Goal: Transaction & Acquisition: Purchase product/service

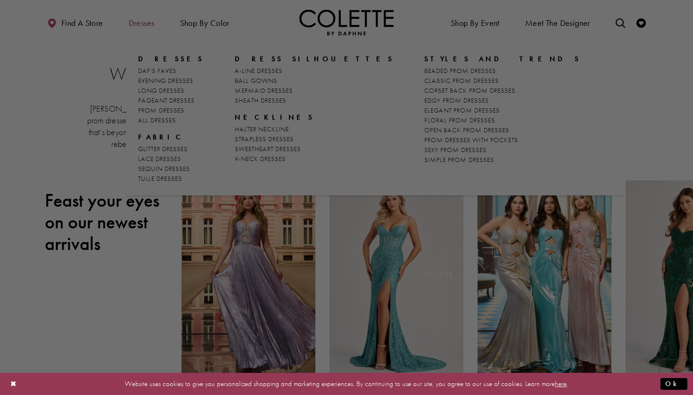
click at [150, 28] on div at bounding box center [350, 199] width 700 height 399
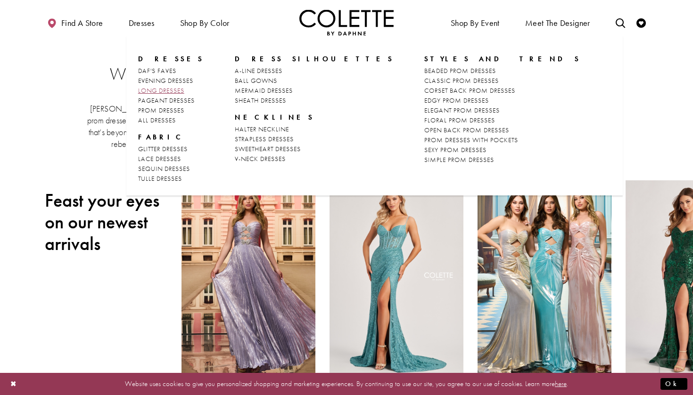
click at [175, 93] on span "LONG DRESSES" at bounding box center [161, 90] width 46 height 8
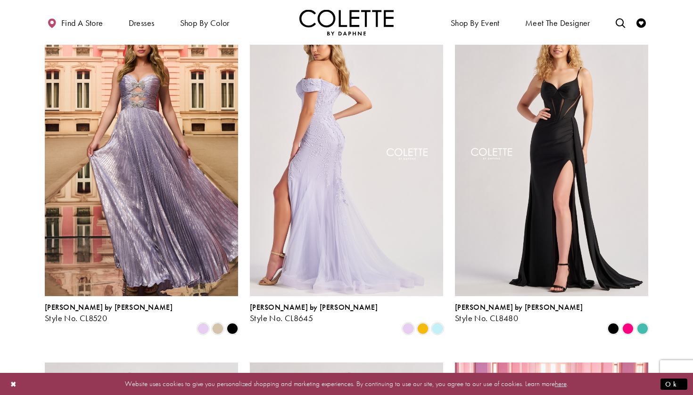
scroll to position [428, 0]
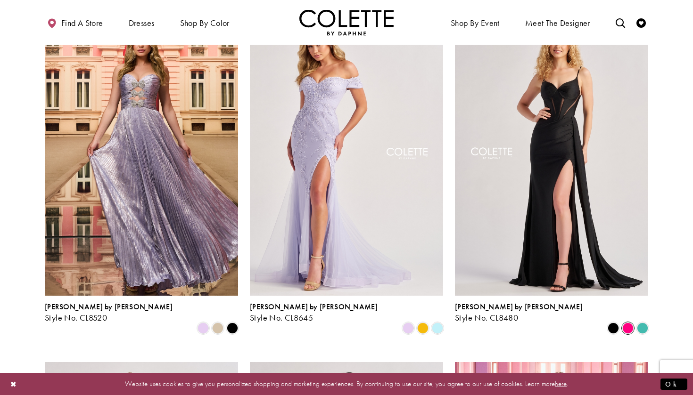
click at [626, 323] on span "Product List" at bounding box center [627, 328] width 11 height 11
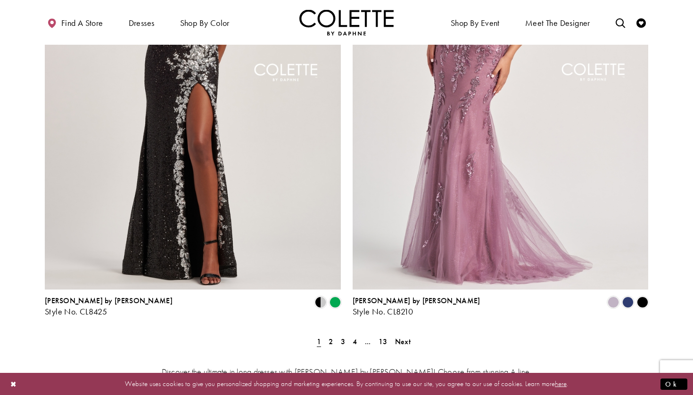
scroll to position [1627, 0]
click at [331, 336] on span "2" at bounding box center [331, 341] width 4 height 10
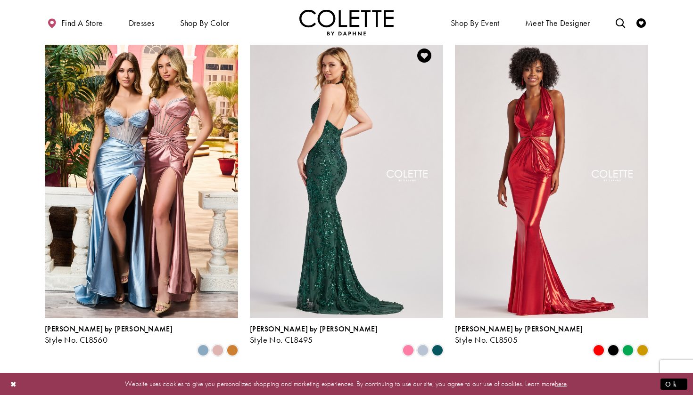
scroll to position [408, 0]
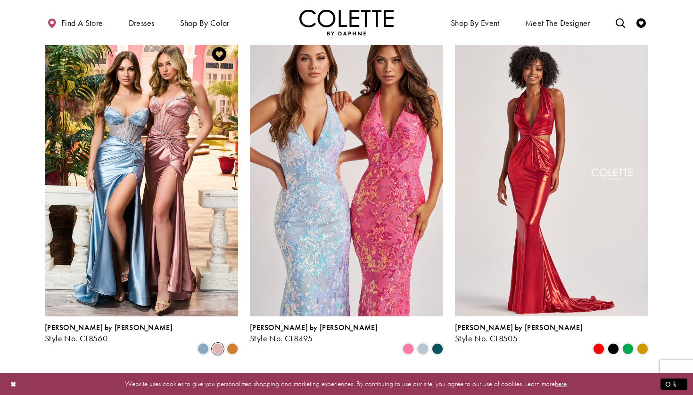
click at [216, 344] on span "Product List" at bounding box center [217, 349] width 11 height 11
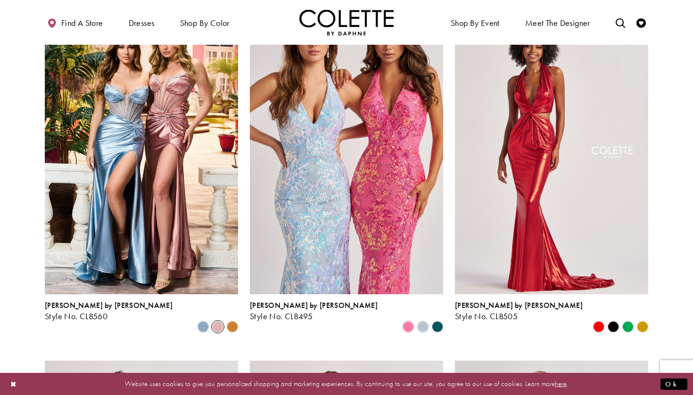
scroll to position [432, 0]
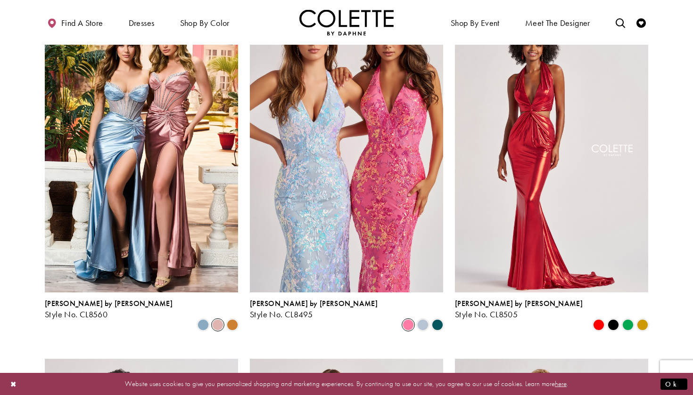
click at [412, 320] on span "Product List" at bounding box center [408, 325] width 11 height 11
click at [426, 320] on span "Product List" at bounding box center [422, 325] width 11 height 11
click at [437, 320] on span "Product List" at bounding box center [437, 325] width 11 height 11
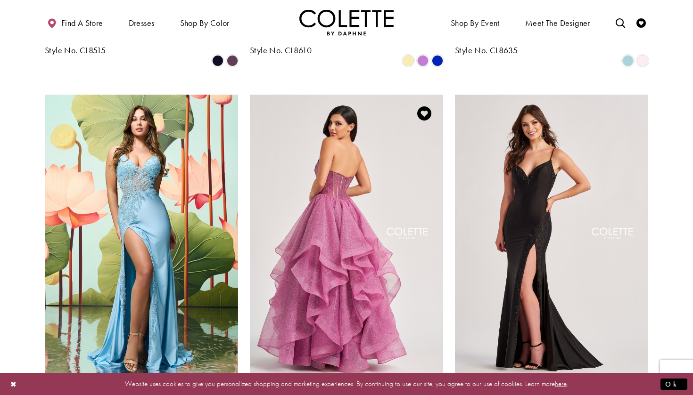
scroll to position [1062, 0]
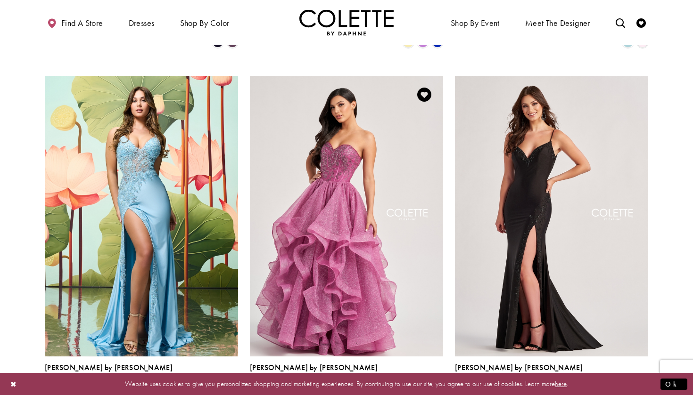
click at [440, 384] on span "Product List" at bounding box center [437, 389] width 11 height 11
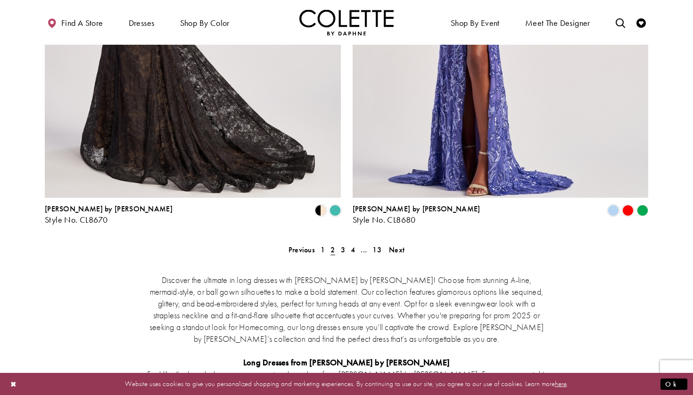
scroll to position [1728, 0]
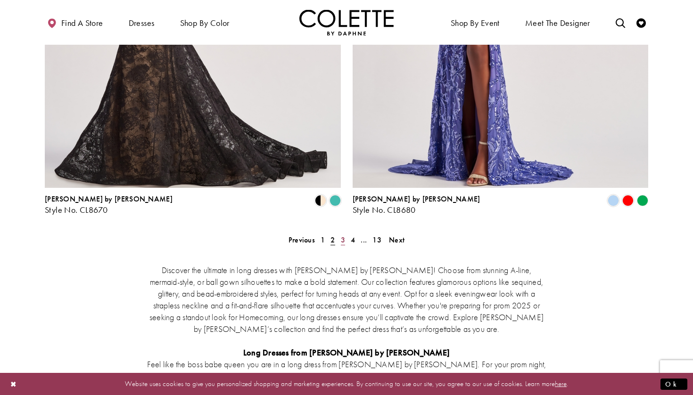
click at [343, 235] on span "3" at bounding box center [343, 240] width 4 height 10
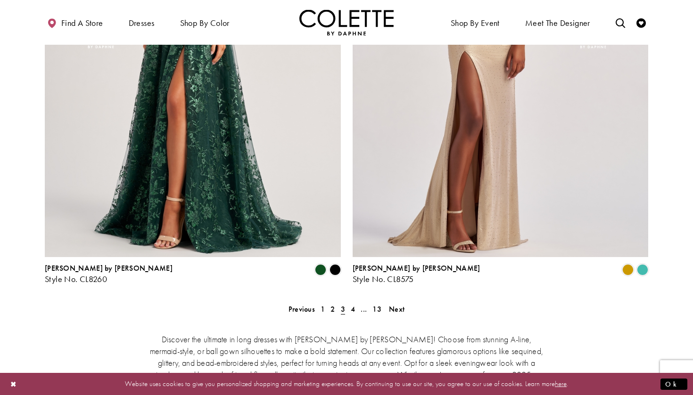
scroll to position [1662, 0]
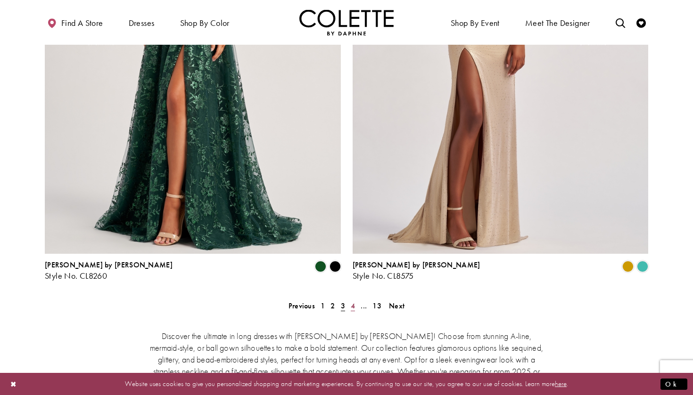
click at [354, 301] on span "4" at bounding box center [353, 306] width 4 height 10
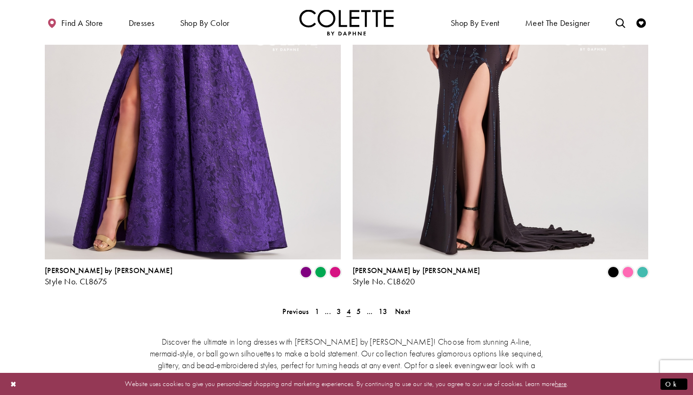
scroll to position [1684, 0]
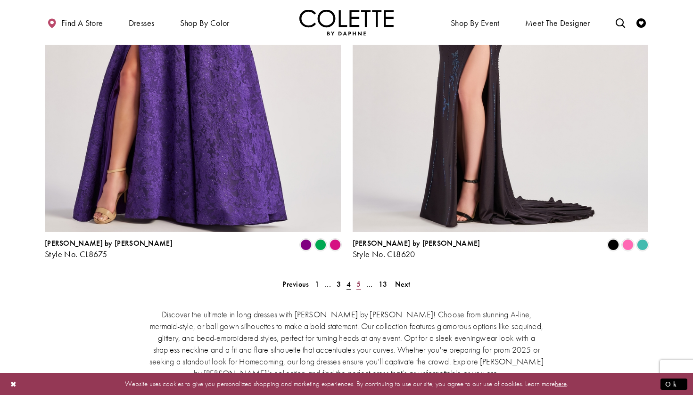
click at [357, 280] on span "5" at bounding box center [358, 285] width 4 height 10
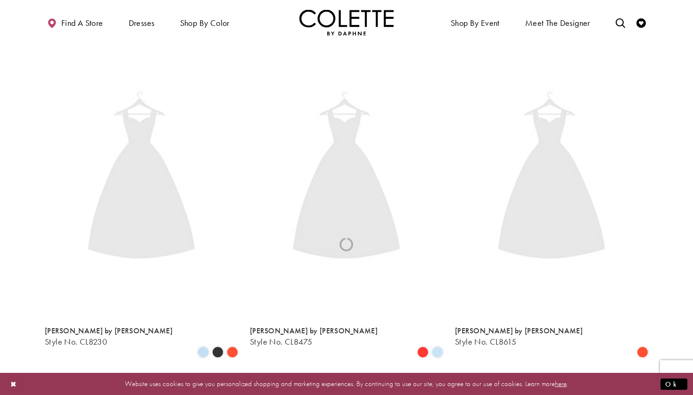
scroll to position [50, 0]
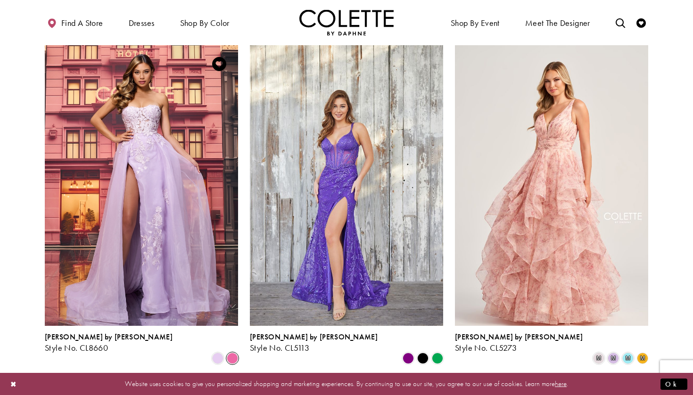
click at [231, 353] on span "Product List" at bounding box center [232, 358] width 11 height 11
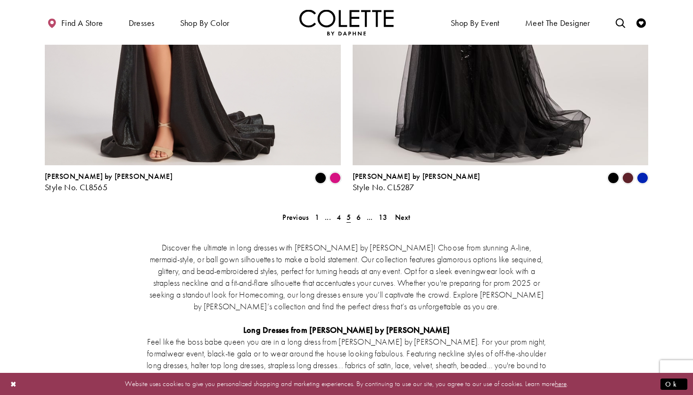
scroll to position [1809, 0]
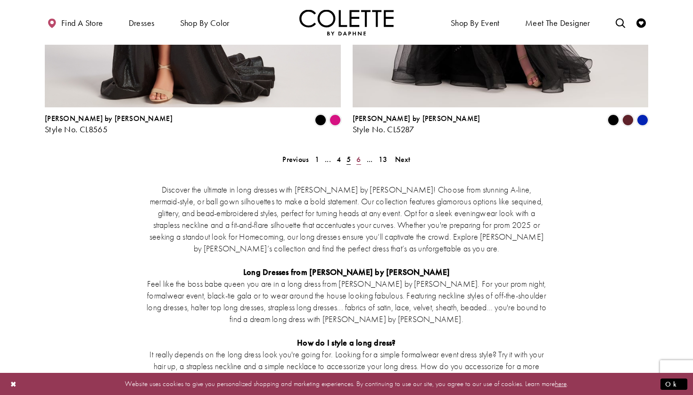
click at [358, 155] on span "6" at bounding box center [358, 160] width 4 height 10
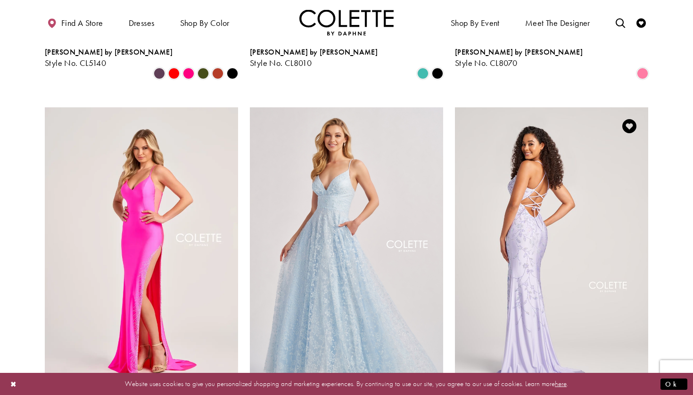
scroll to position [710, 0]
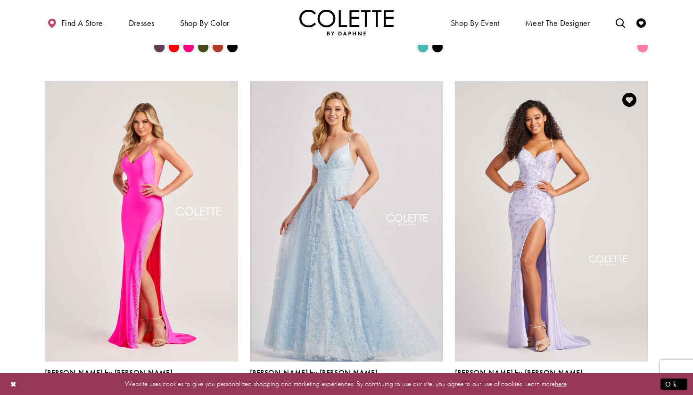
click at [642, 387] on polygon "Product List" at bounding box center [642, 394] width 15 height 15
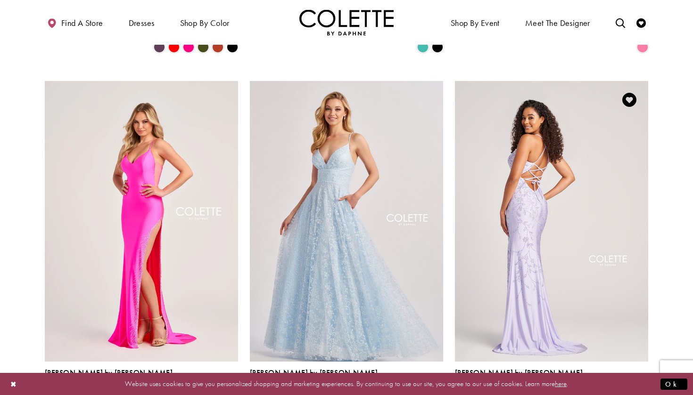
click at [587, 279] on img "Visit Colette by Daphne Style No. CL5110 Page" at bounding box center [551, 221] width 193 height 281
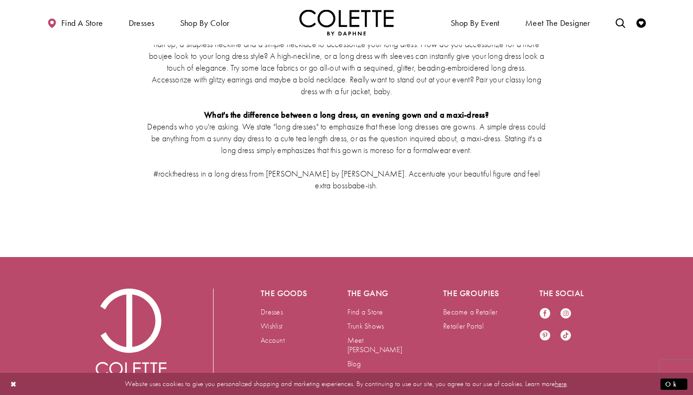
scroll to position [2131, 0]
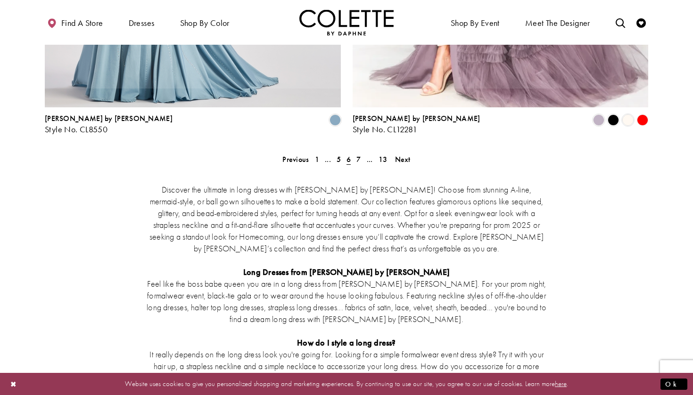
scroll to position [1648, 0]
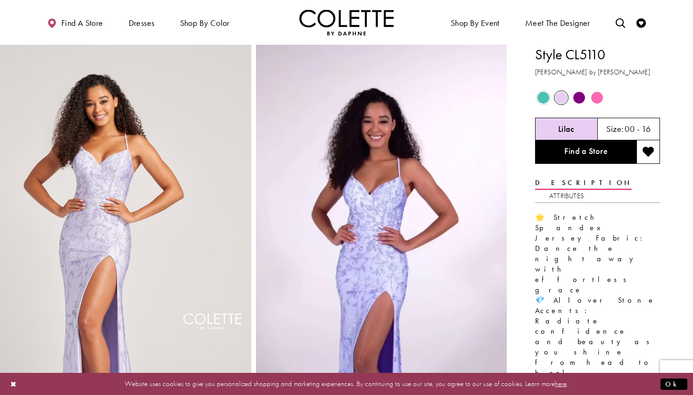
click at [598, 98] on span "Product color controls state depends on size chosen" at bounding box center [597, 98] width 12 height 12
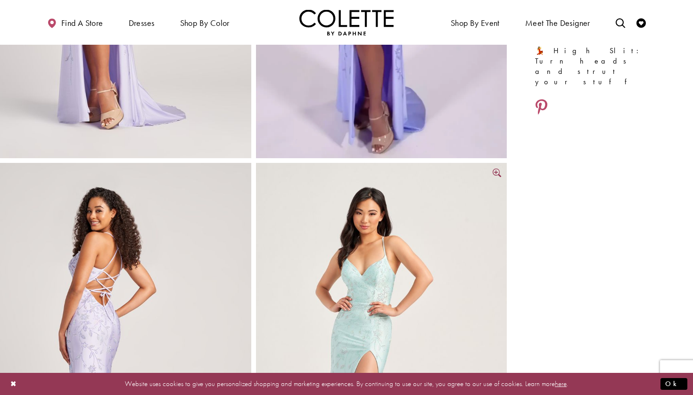
scroll to position [238, 0]
